Goal: Information Seeking & Learning: Learn about a topic

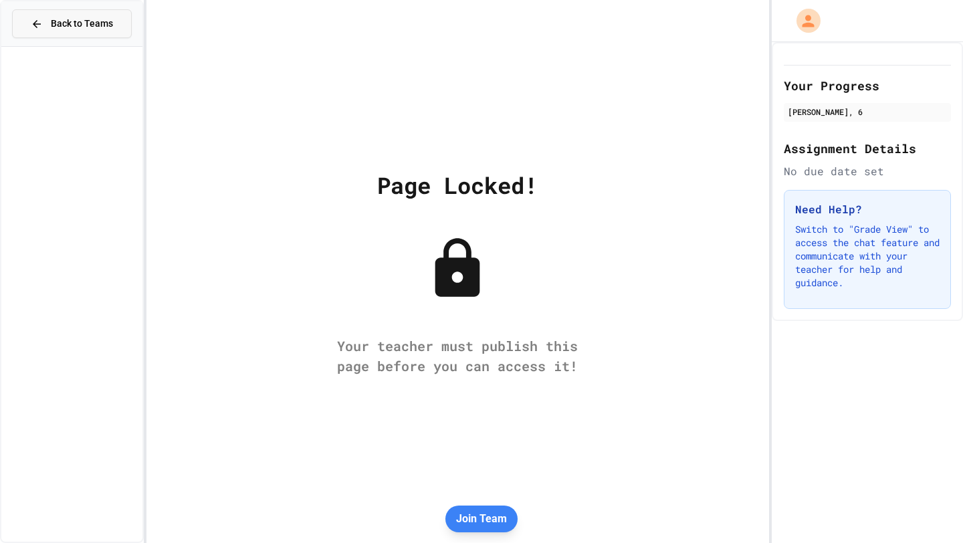
click at [75, 17] on span "Back to Teams" at bounding box center [82, 24] width 62 height 14
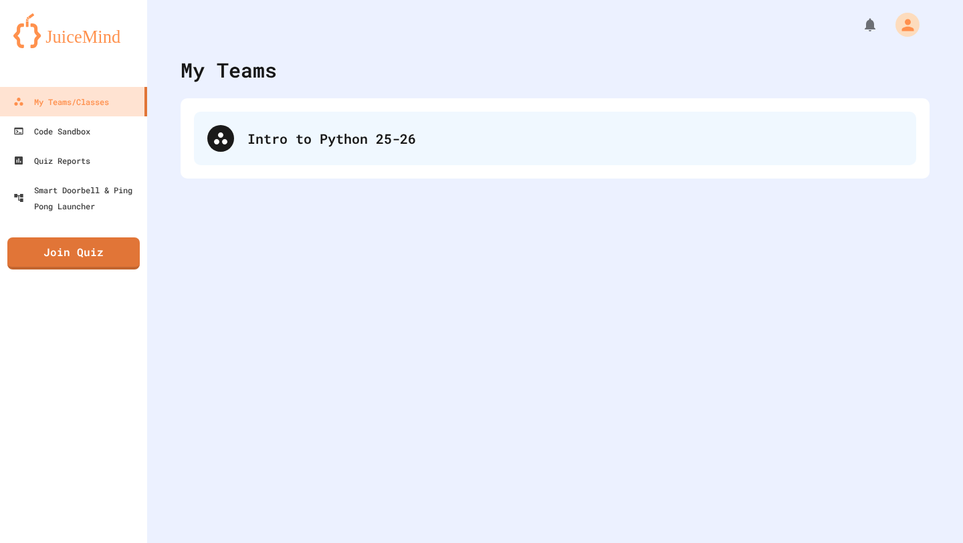
click at [238, 159] on div "Intro to Python 25-26" at bounding box center [555, 139] width 722 height 54
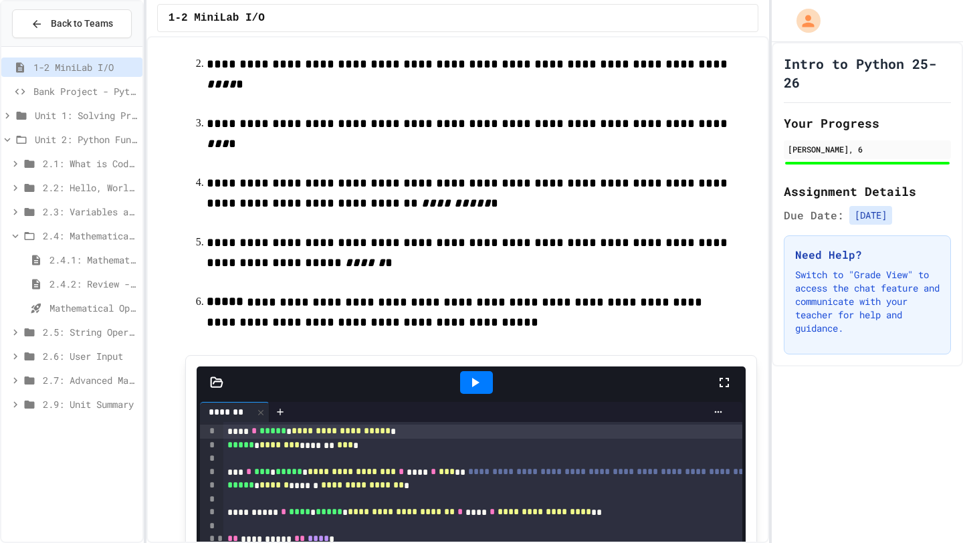
scroll to position [124, 0]
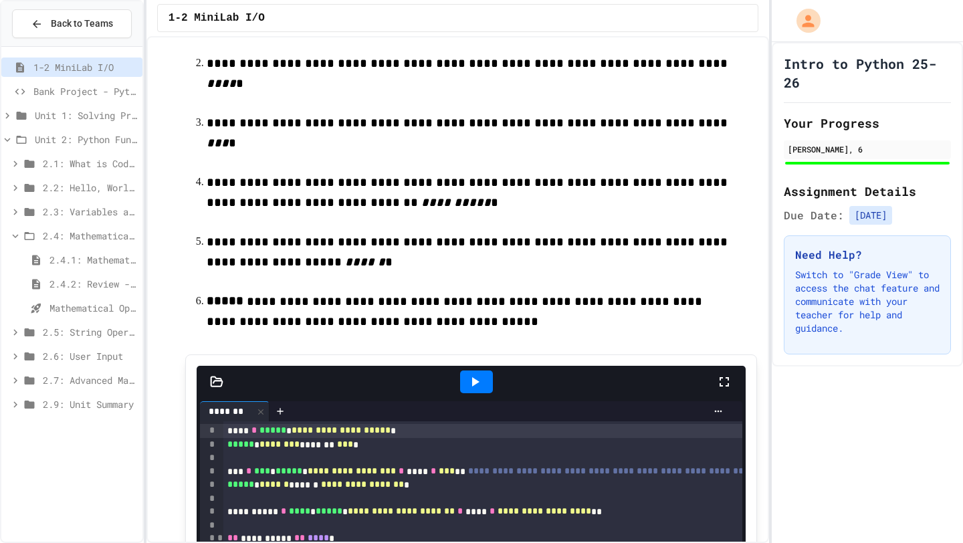
click at [88, 268] on div "2.4.1: Mathematical Operators" at bounding box center [71, 259] width 141 height 19
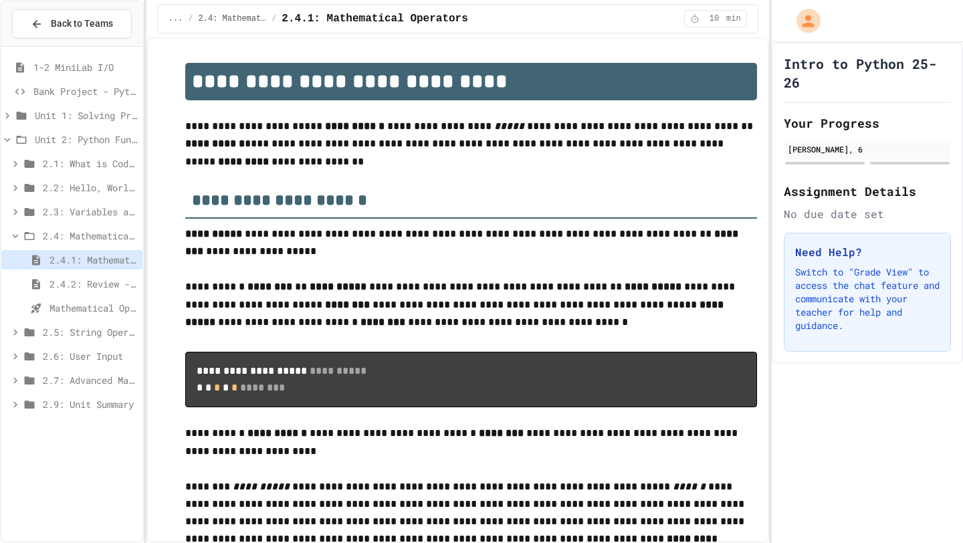
click at [55, 331] on span "2.5: String Operators" at bounding box center [90, 332] width 94 height 14
click at [55, 346] on div "2.5.1: String Operators" at bounding box center [71, 355] width 141 height 19
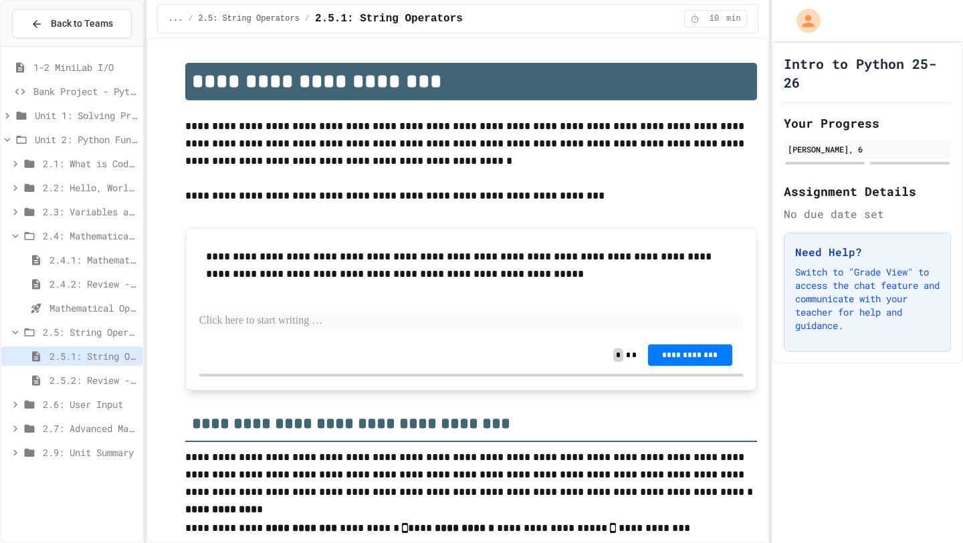
click at [63, 243] on div "2.4: Mathematical Operators" at bounding box center [71, 235] width 141 height 19
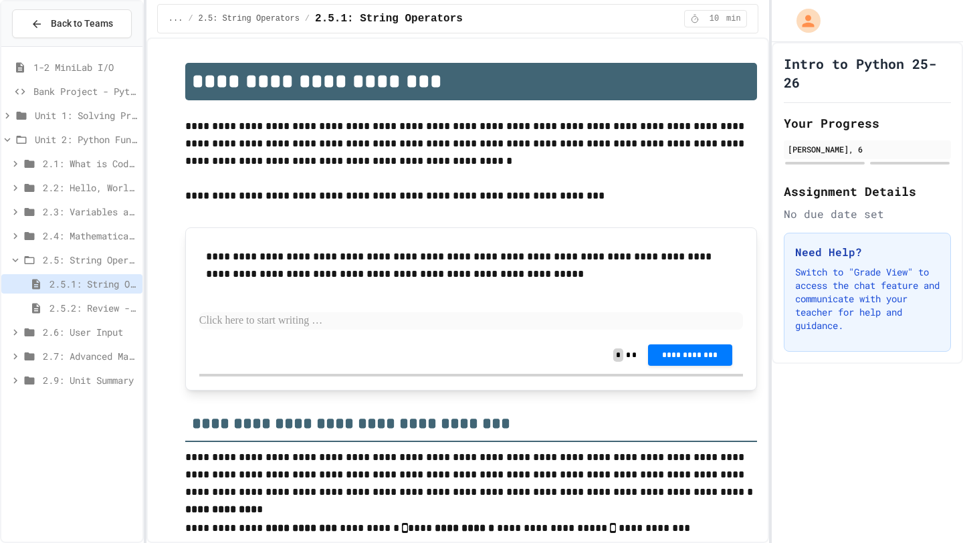
click at [35, 193] on icon at bounding box center [29, 188] width 16 height 12
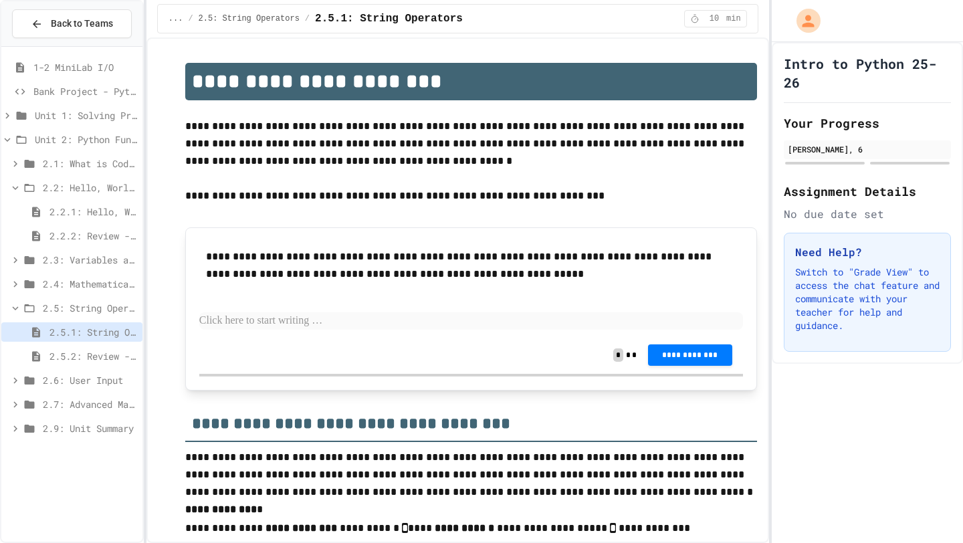
click at [35, 195] on div "2.2: Hello, World!" at bounding box center [71, 187] width 141 height 19
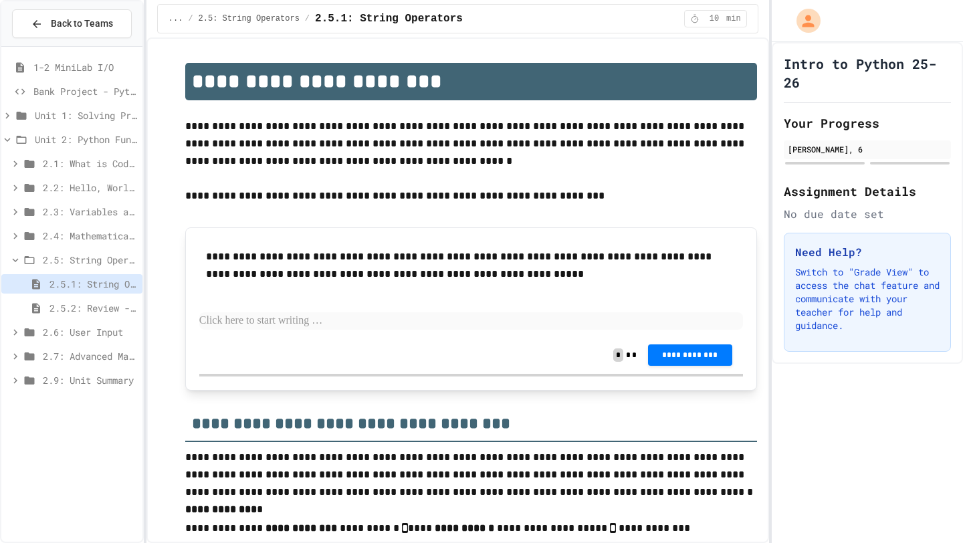
click at [34, 214] on icon at bounding box center [29, 212] width 16 height 12
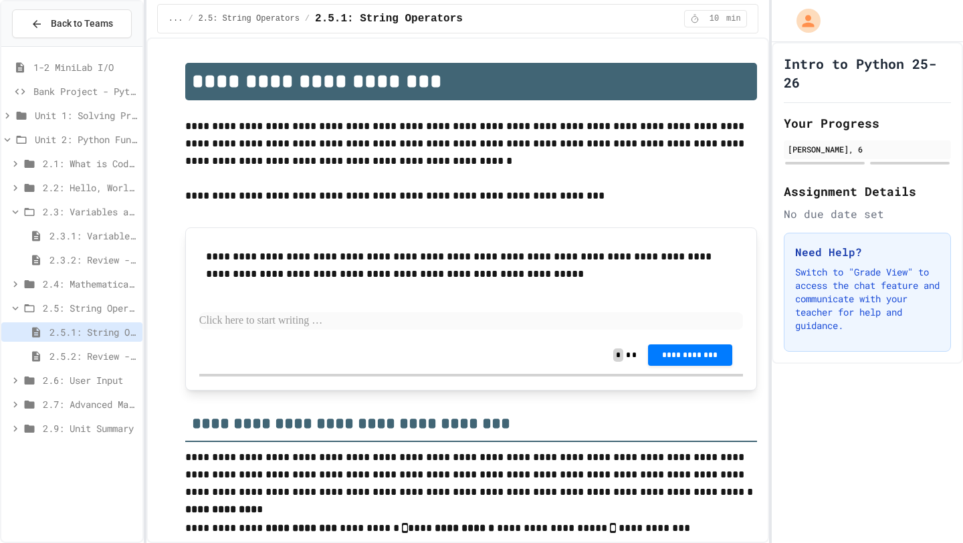
click at [34, 214] on icon at bounding box center [29, 212] width 16 height 12
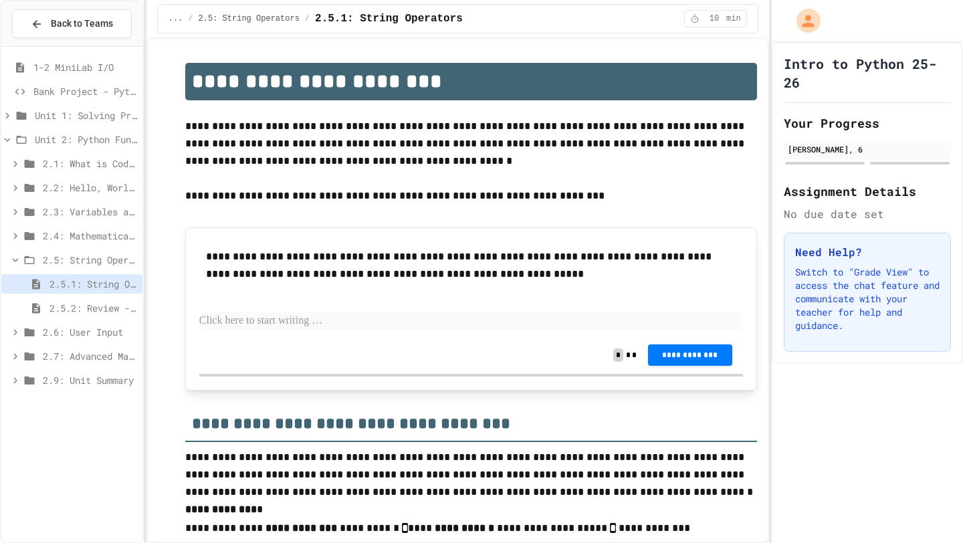
click at [29, 259] on icon at bounding box center [29, 260] width 16 height 12
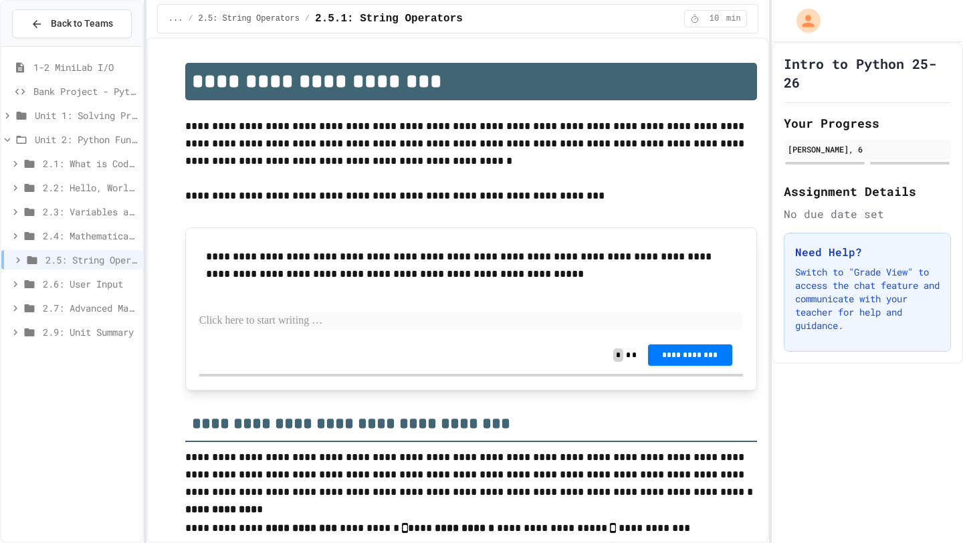
click at [62, 297] on div "2.6: User Input" at bounding box center [71, 286] width 141 height 24
click at [62, 305] on span "2.7: Advanced Math" at bounding box center [90, 308] width 94 height 14
click at [68, 327] on span "2.7.1: Advanced Math" at bounding box center [93, 332] width 88 height 14
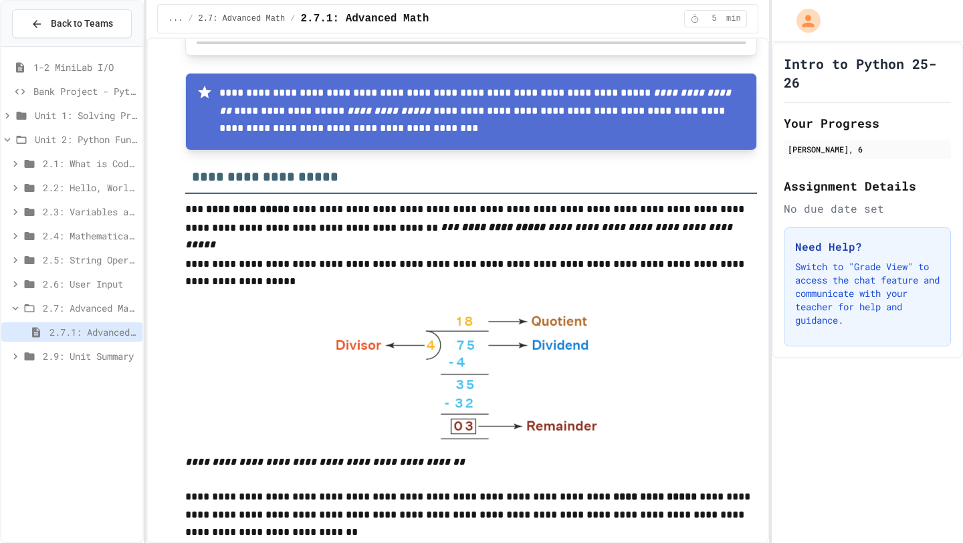
scroll to position [2950, 0]
